Goal: Transaction & Acquisition: Purchase product/service

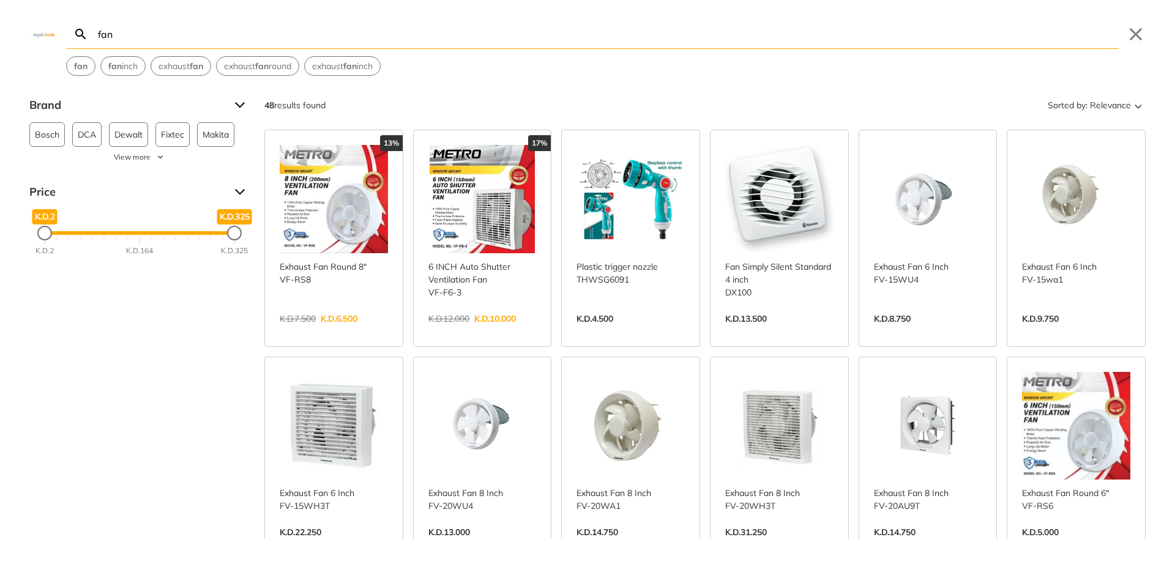
type input "fan"
click at [462, 332] on link "View more →" at bounding box center [483, 332] width 108 height 0
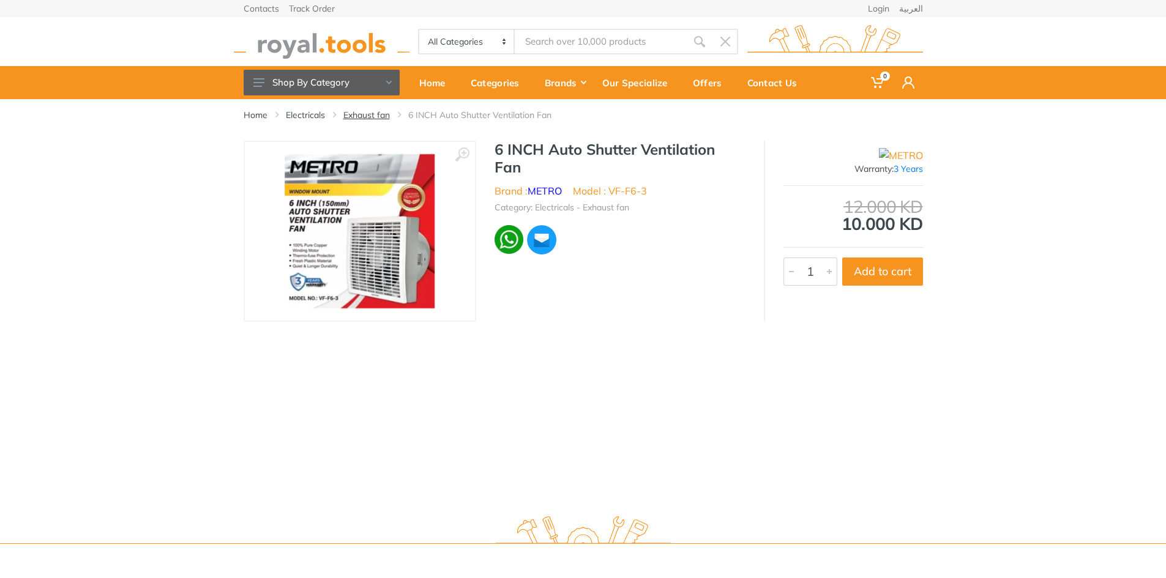
click at [382, 117] on link "Exhaust fan" at bounding box center [366, 115] width 47 height 12
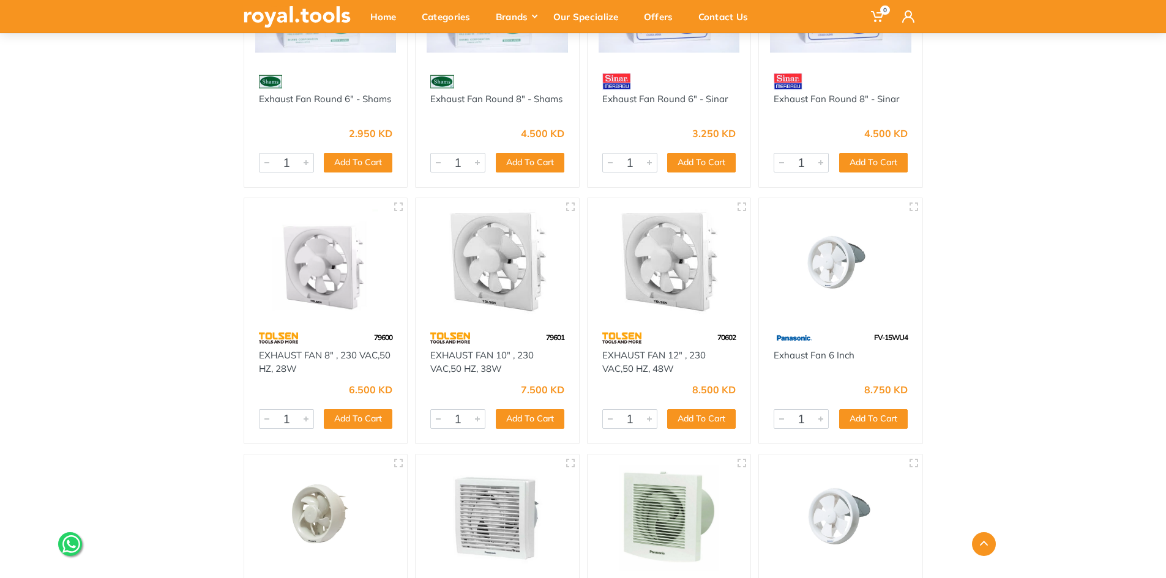
click at [1067, 233] on div "Home Category Electricals Exhaust fan" at bounding box center [583, 421] width 1166 height 1134
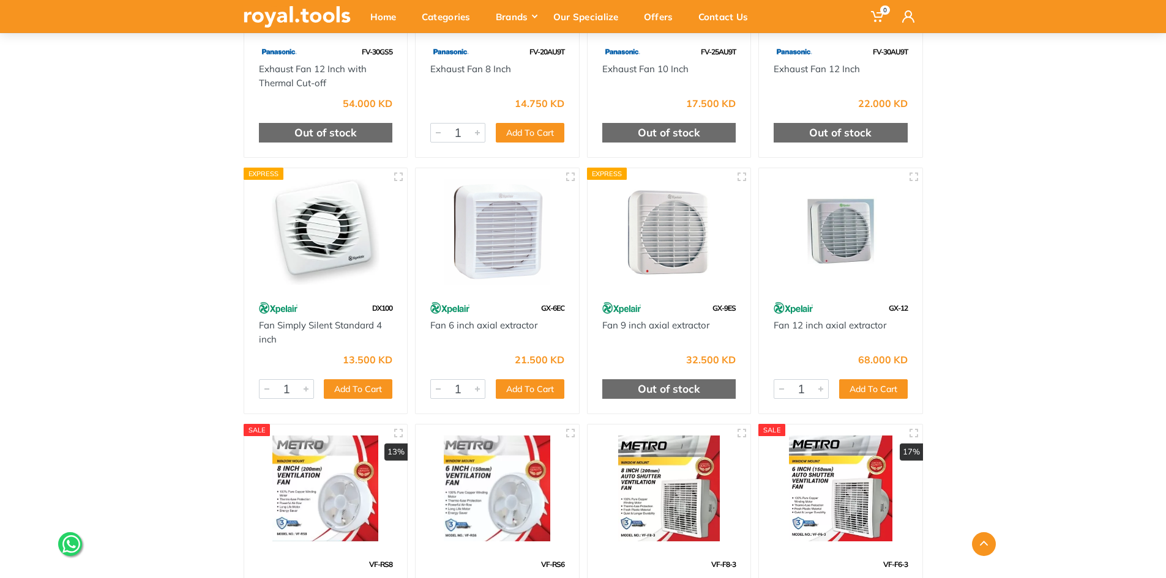
scroll to position [1296, 0]
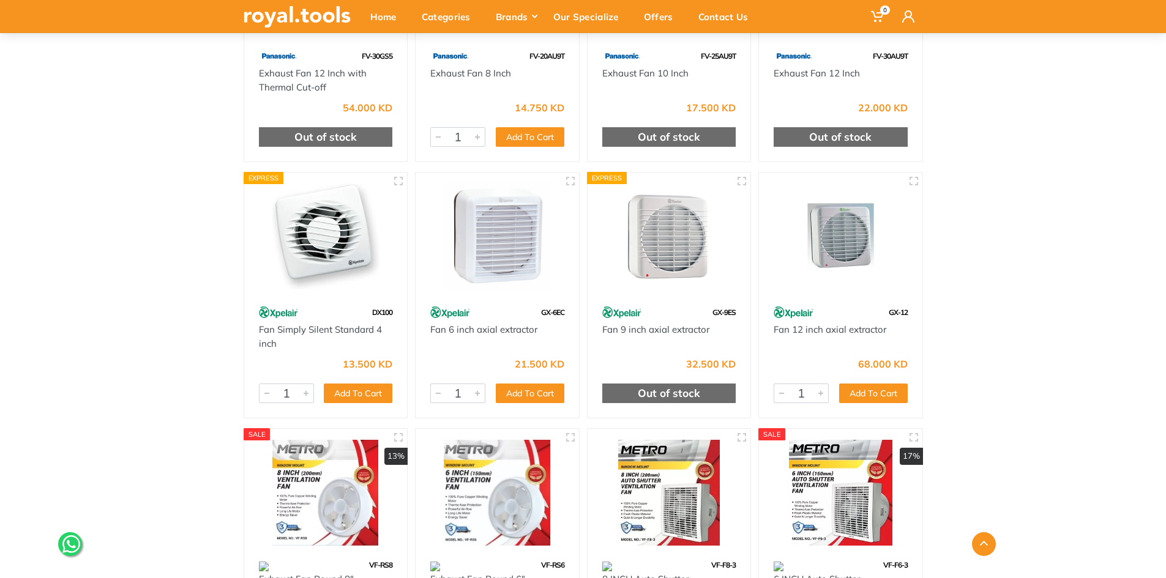
click at [319, 242] on img at bounding box center [325, 237] width 141 height 106
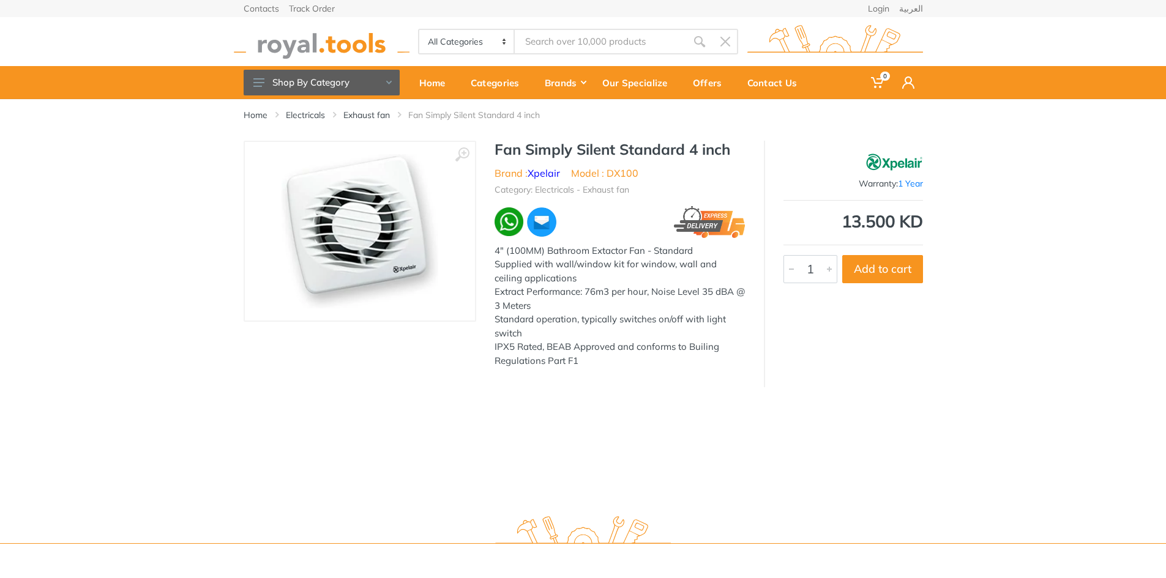
scroll to position [117, 0]
drag, startPoint x: 665, startPoint y: 171, endPoint x: 629, endPoint y: 171, distance: 36.7
click at [640, 171] on ul "Brand : Xpelair Model : DX100" at bounding box center [620, 173] width 251 height 15
click at [623, 170] on li "Model : DX100" at bounding box center [604, 173] width 67 height 15
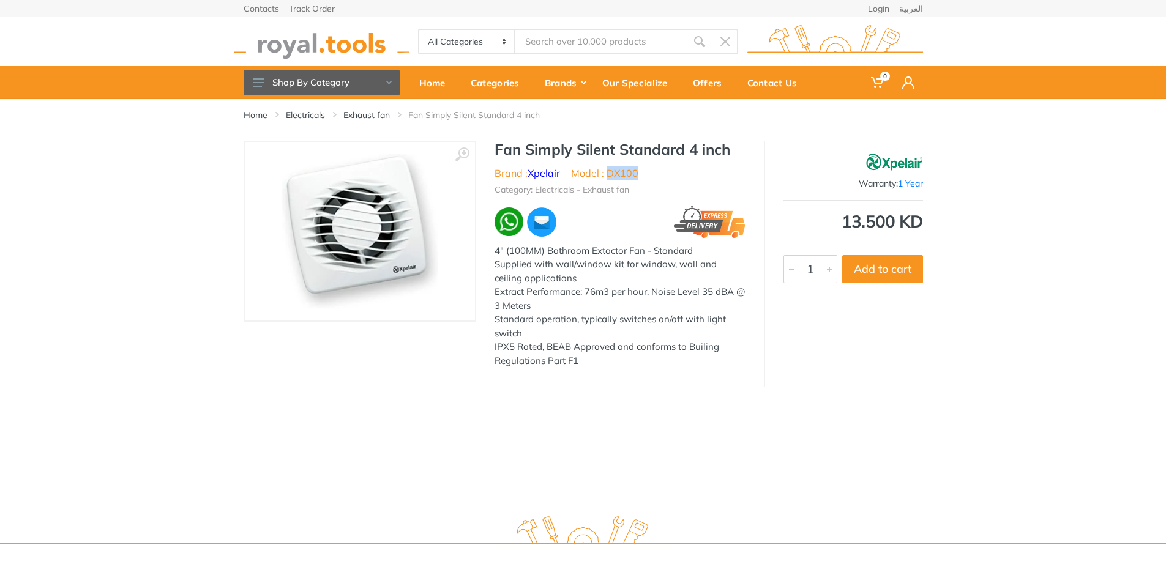
copy li "DX100"
click at [673, 443] on div "Home Electricals Exhaust fan Fan Simply Silent Standard 4 inch ‹ › Brand : 1" at bounding box center [583, 301] width 1166 height 405
